Goal: Ask a question

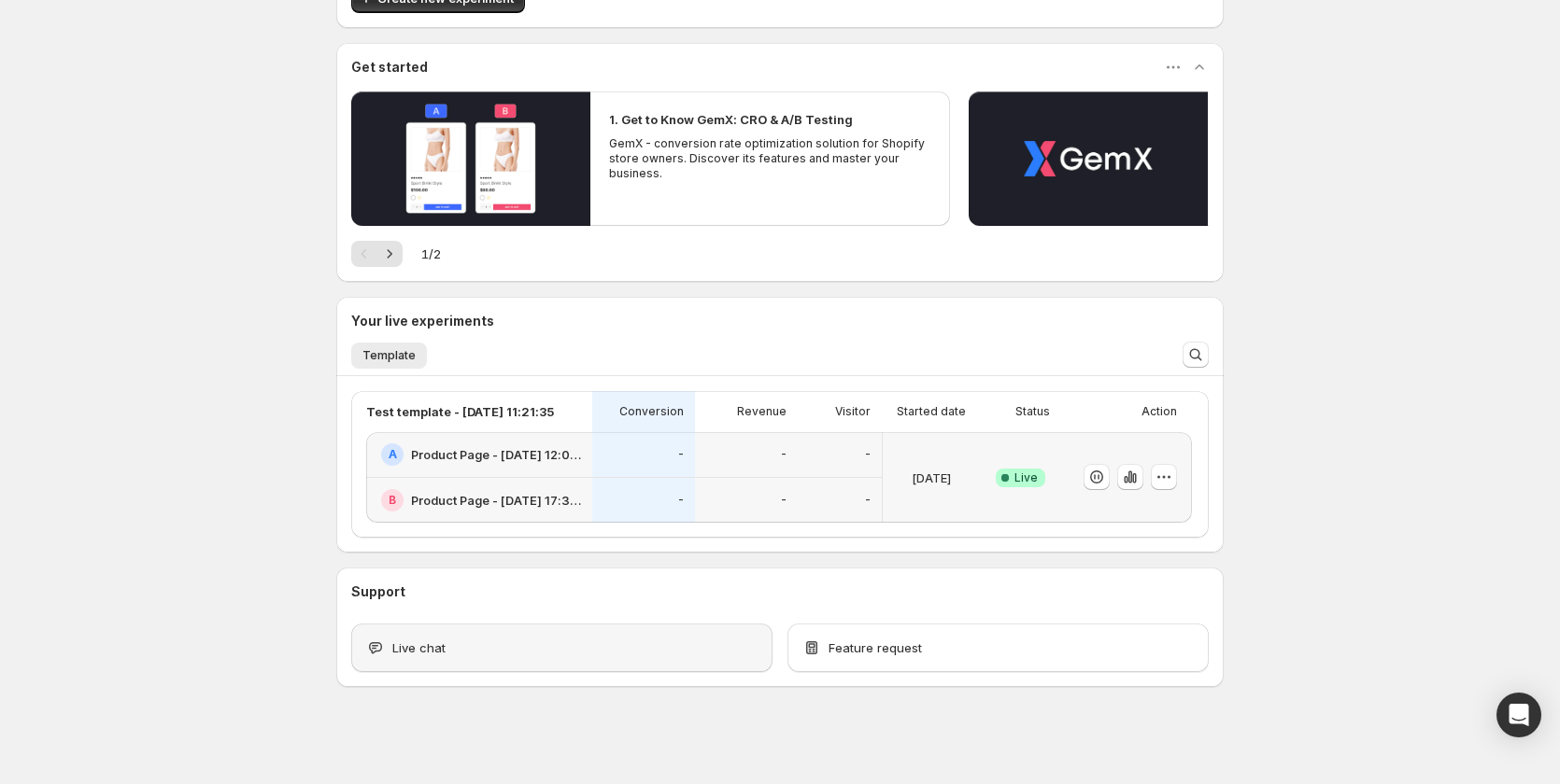
scroll to position [133, 0]
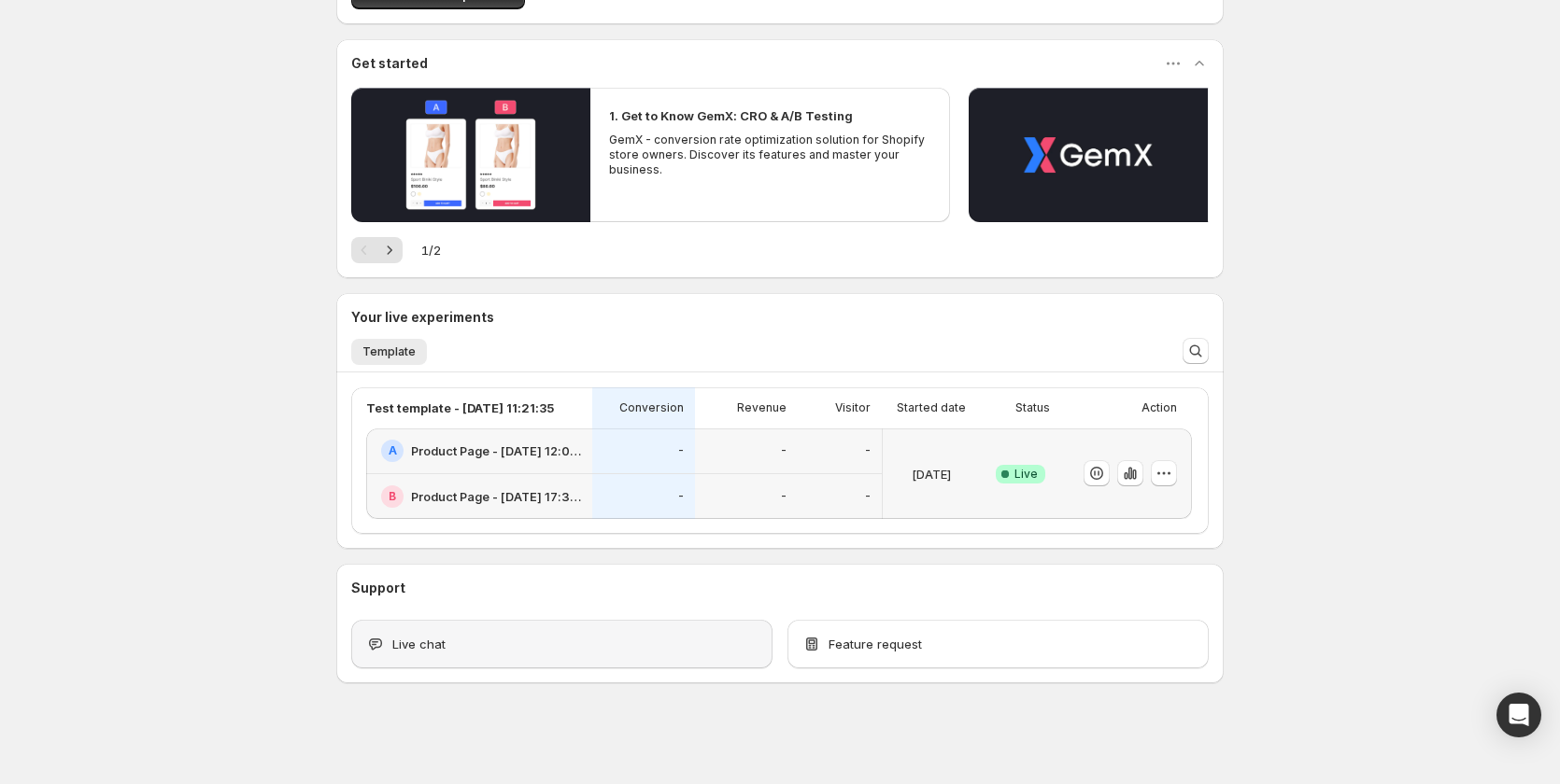
click at [536, 642] on div "Live chat" at bounding box center [562, 643] width 391 height 19
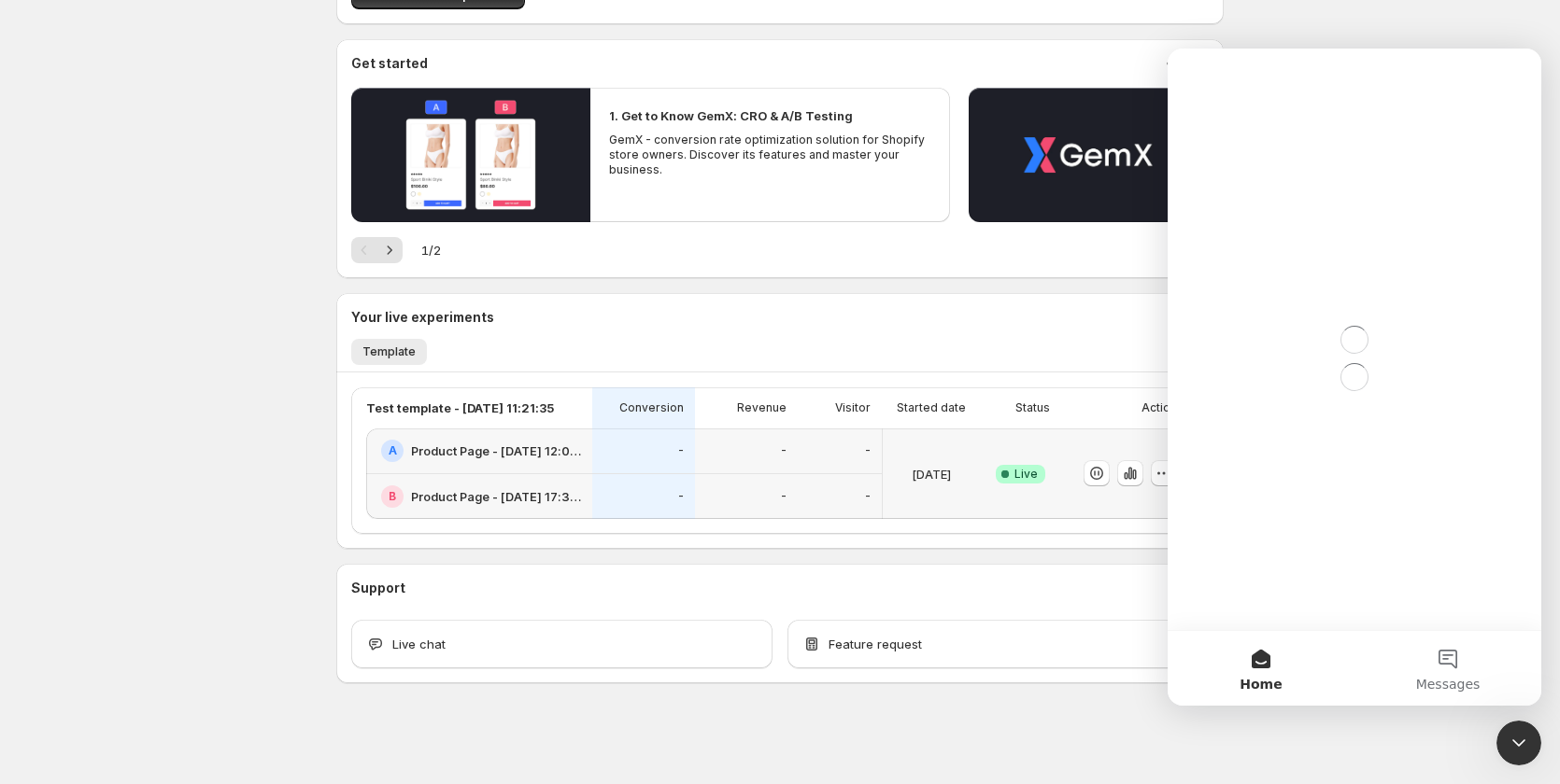
scroll to position [0, 0]
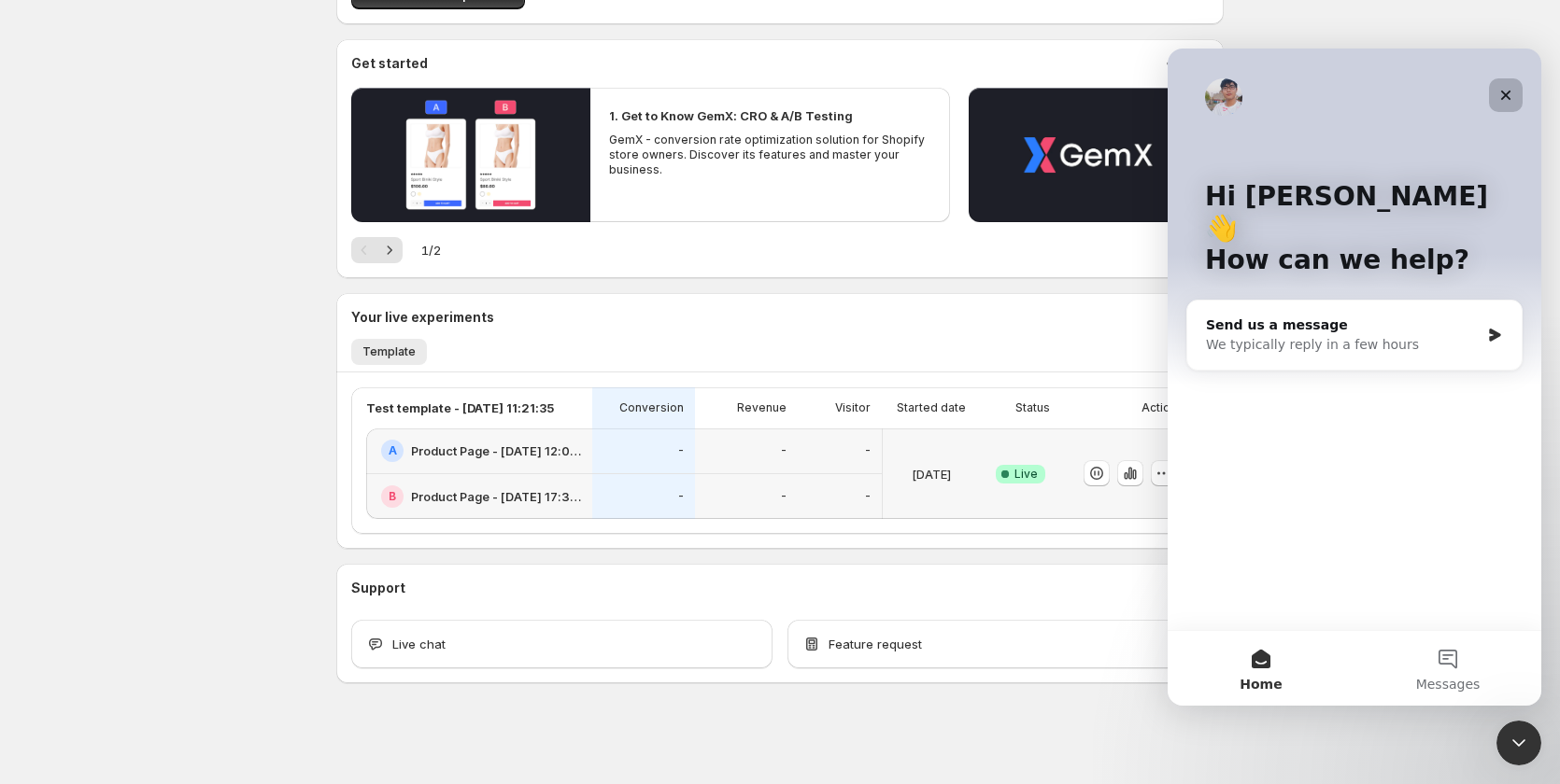
click at [1508, 100] on icon "Close" at bounding box center [1505, 95] width 15 height 15
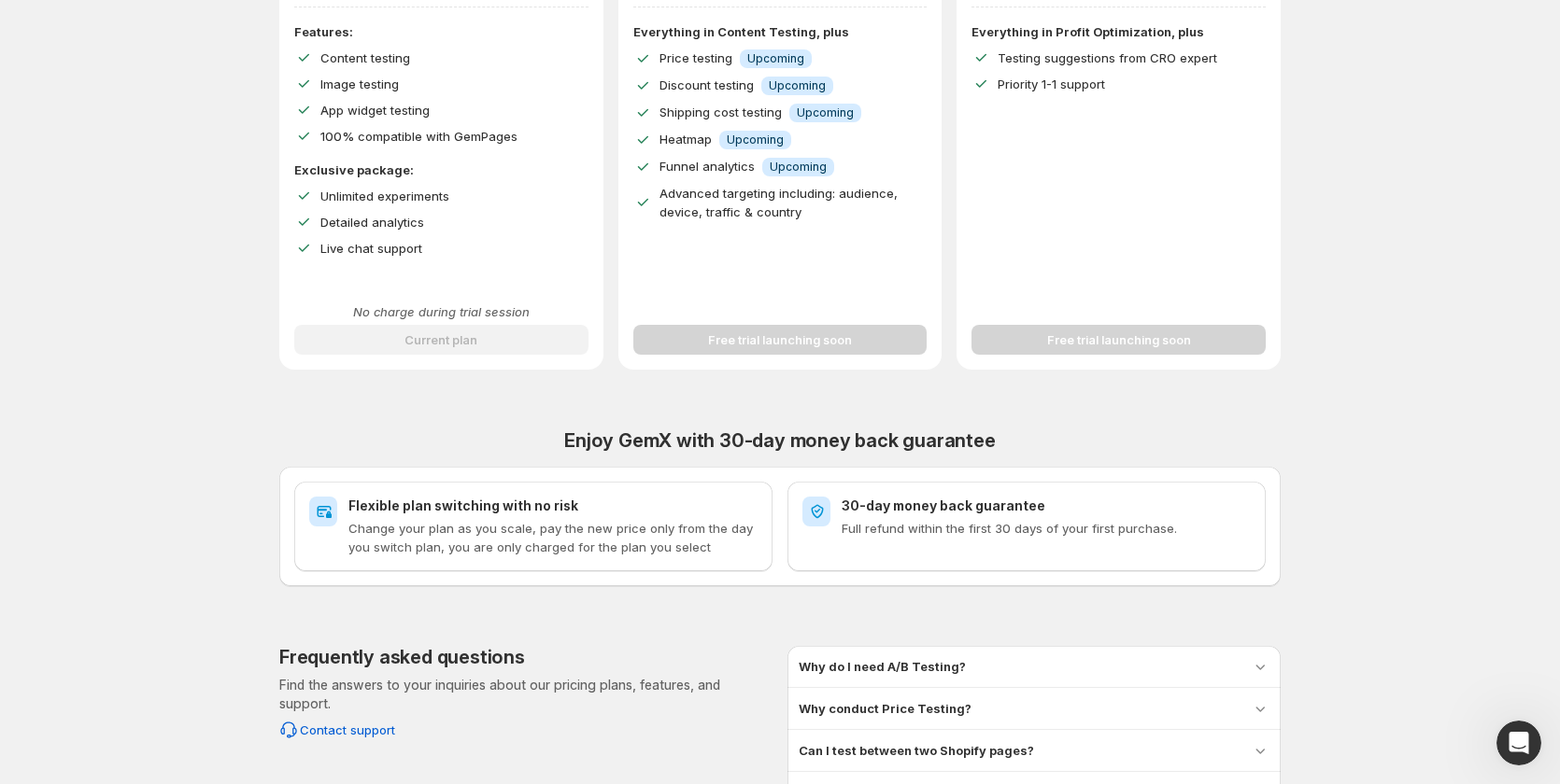
scroll to position [627, 0]
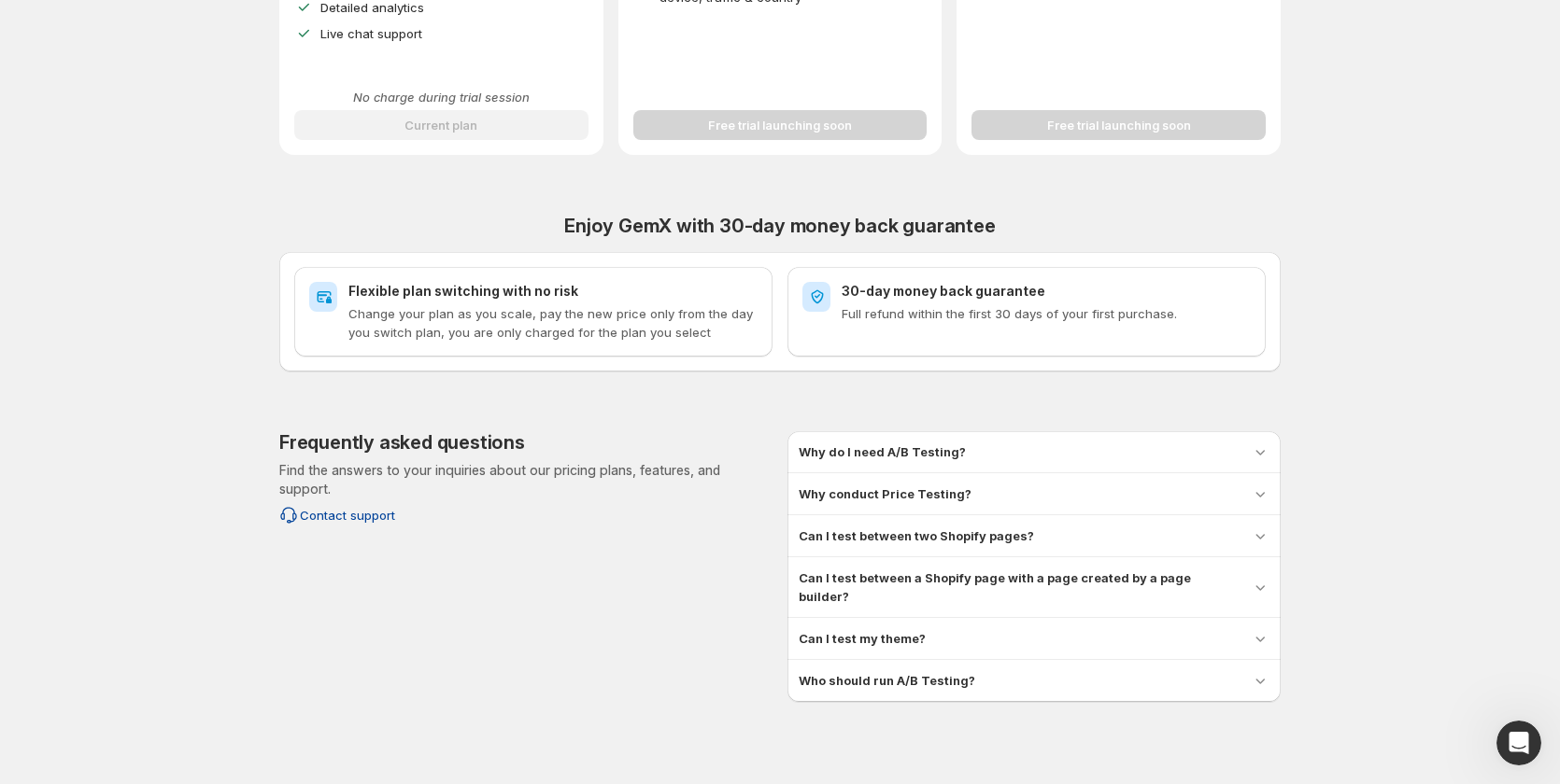
click at [356, 515] on span "Contact support" at bounding box center [346, 515] width 95 height 19
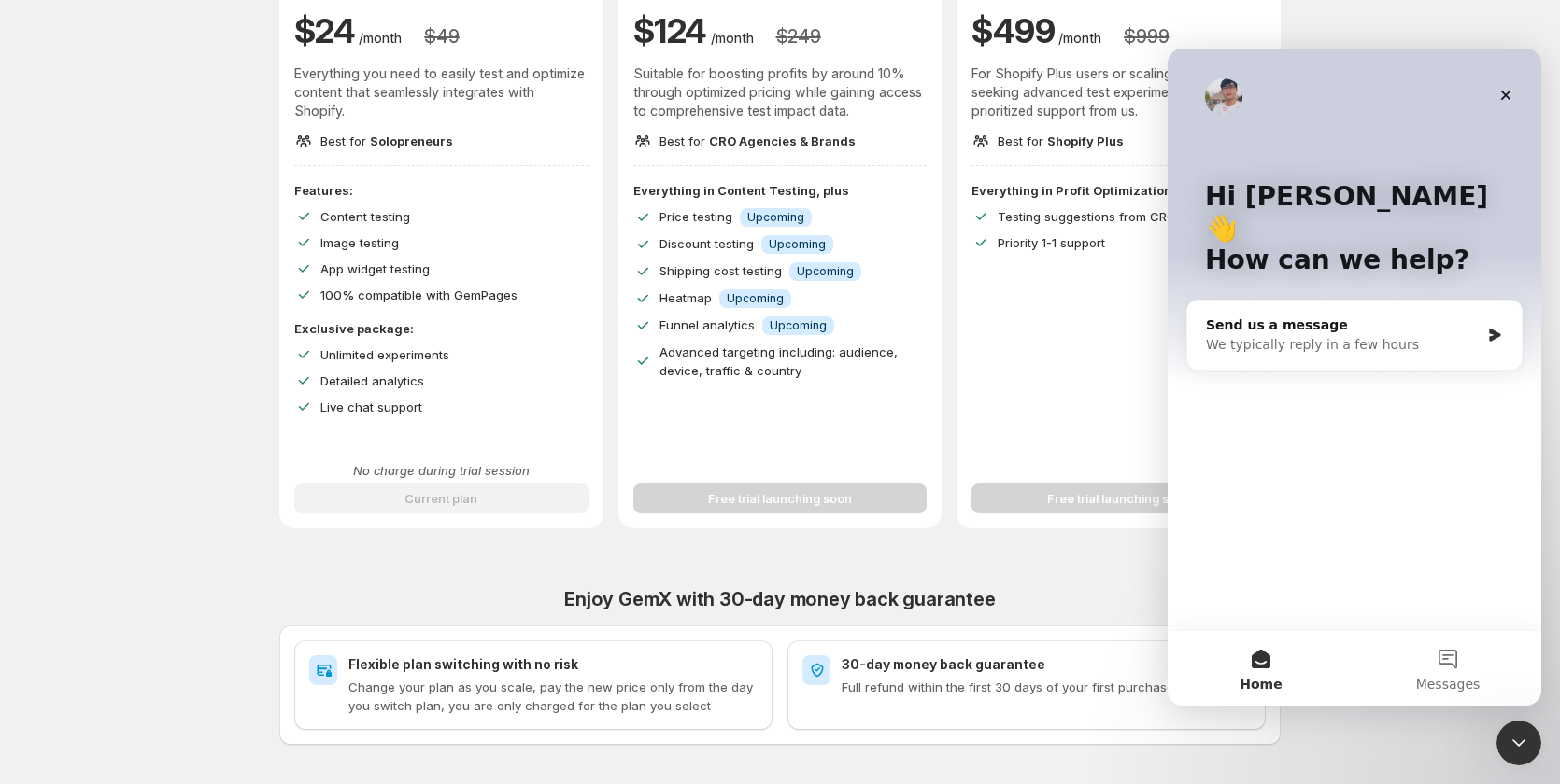
scroll to position [0, 0]
